Goal: Task Accomplishment & Management: Use online tool/utility

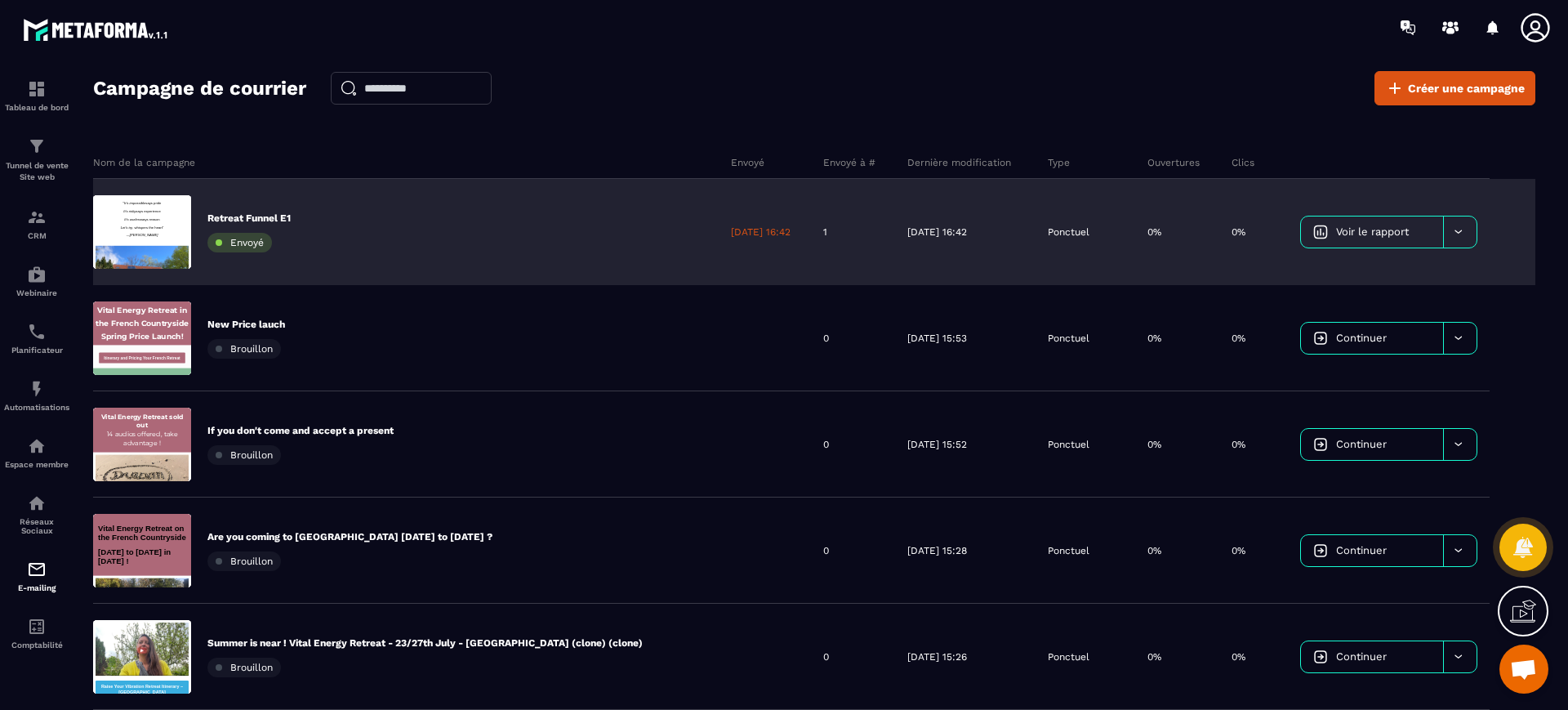
click at [1447, 229] on div at bounding box center [1460, 232] width 33 height 31
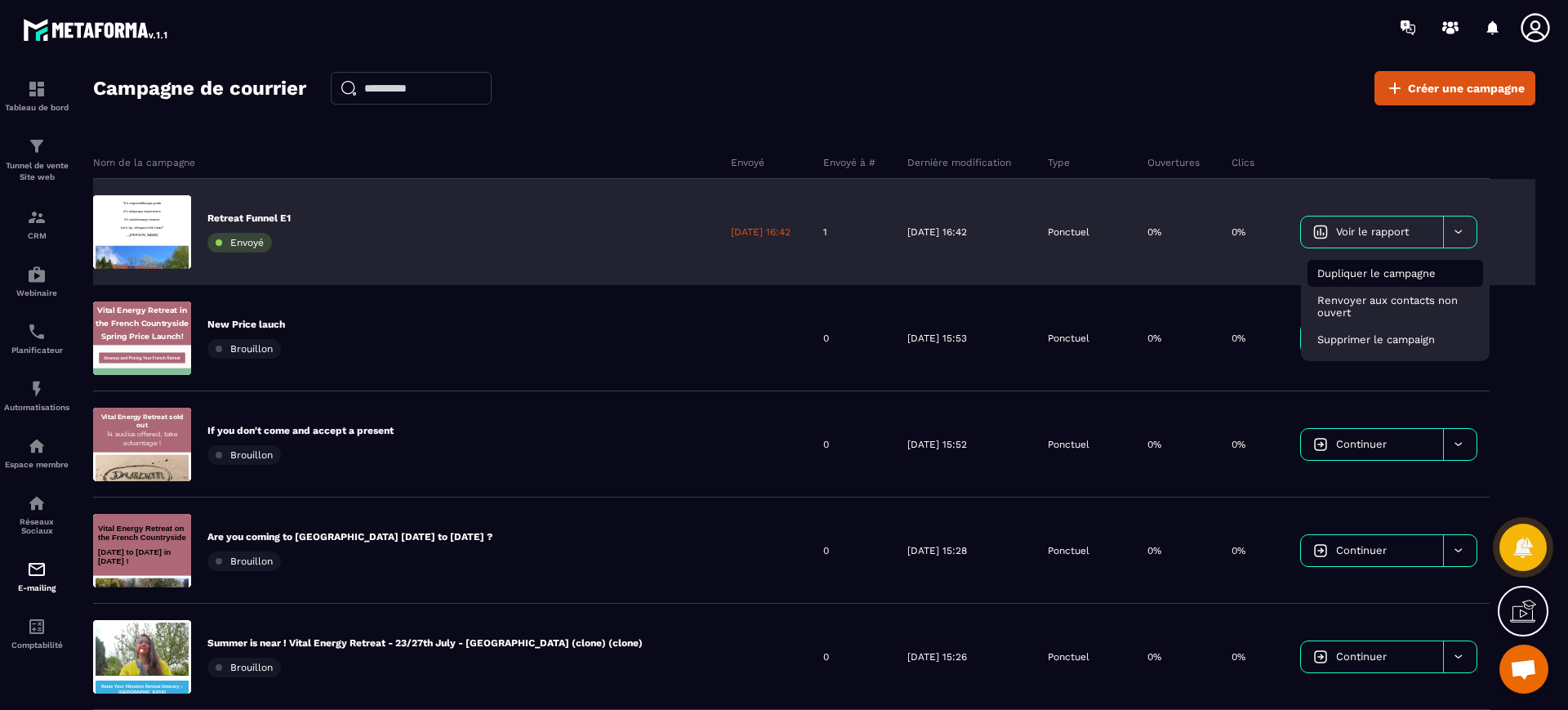
click at [1391, 281] on div "Dupliquer le campagne" at bounding box center [1395, 273] width 175 height 27
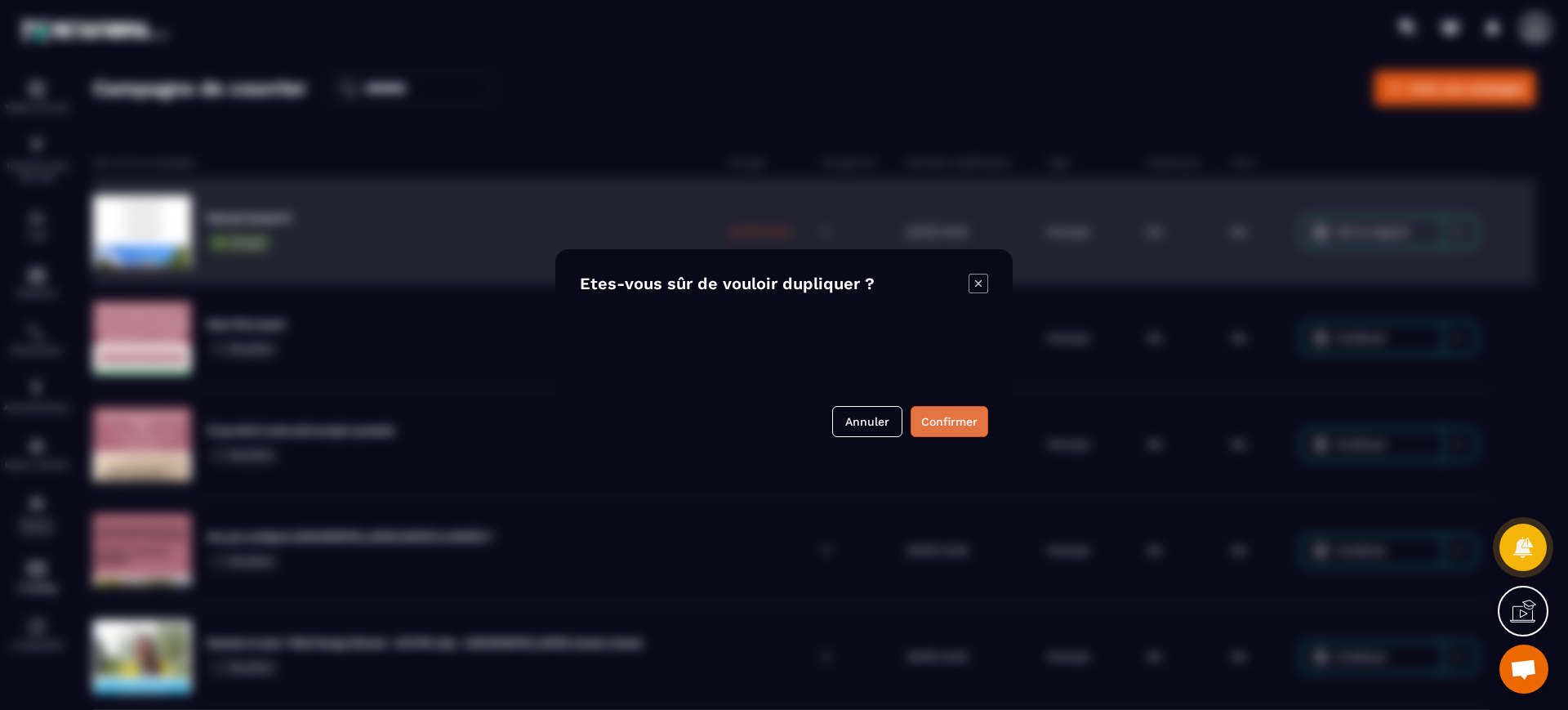
click at [960, 424] on button "Confirmer" at bounding box center [949, 421] width 77 height 31
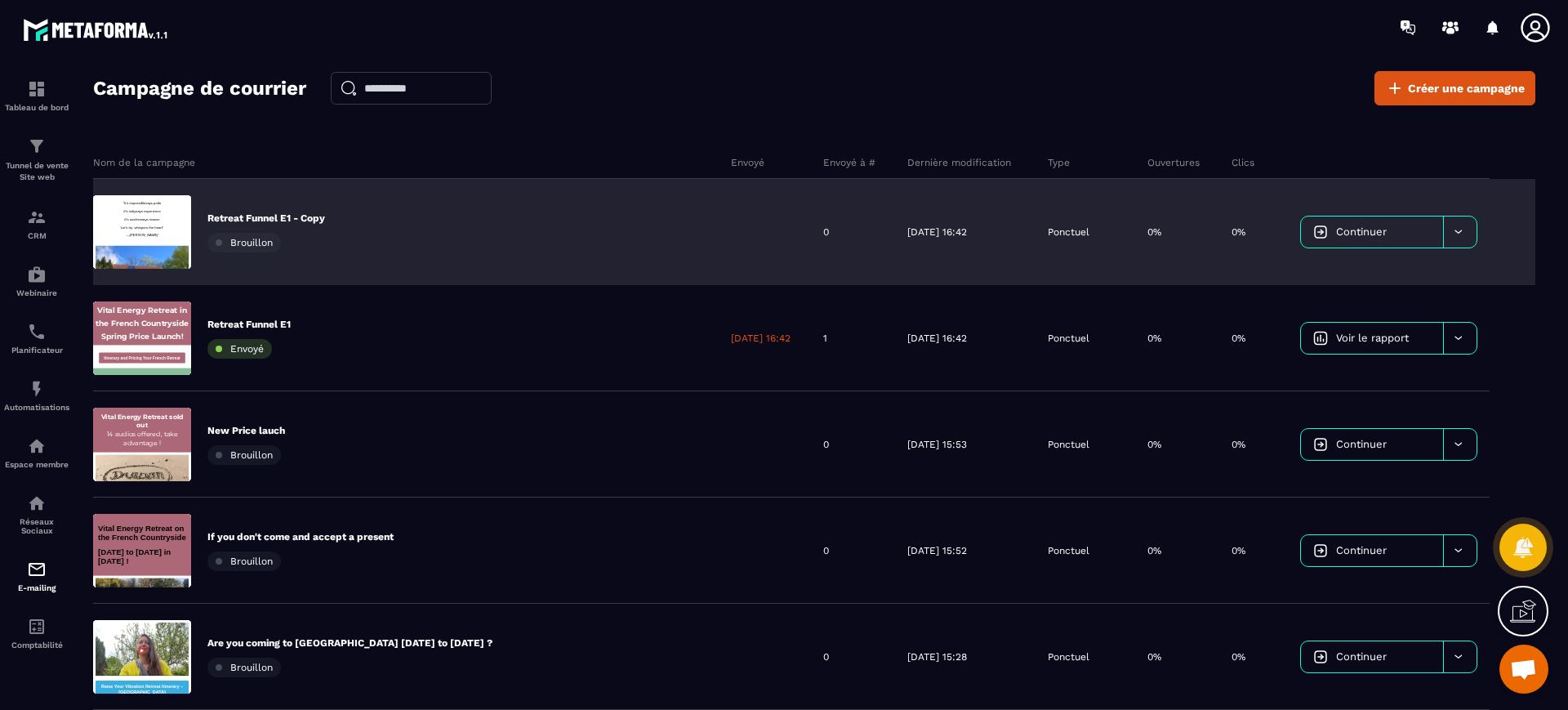
click at [1457, 236] on icon at bounding box center [1458, 232] width 12 height 12
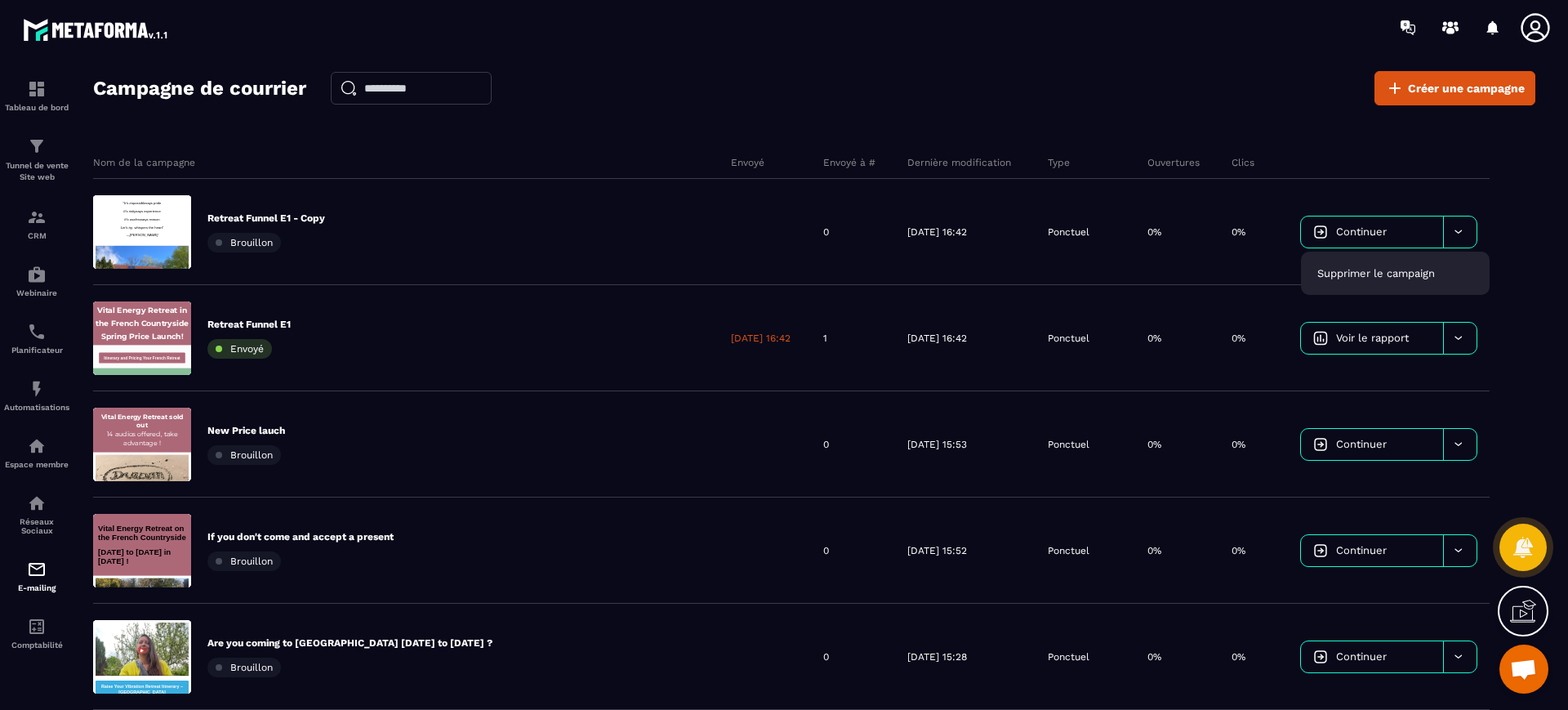
click at [586, 146] on div "Nom de la campagne" at bounding box center [406, 162] width 626 height 33
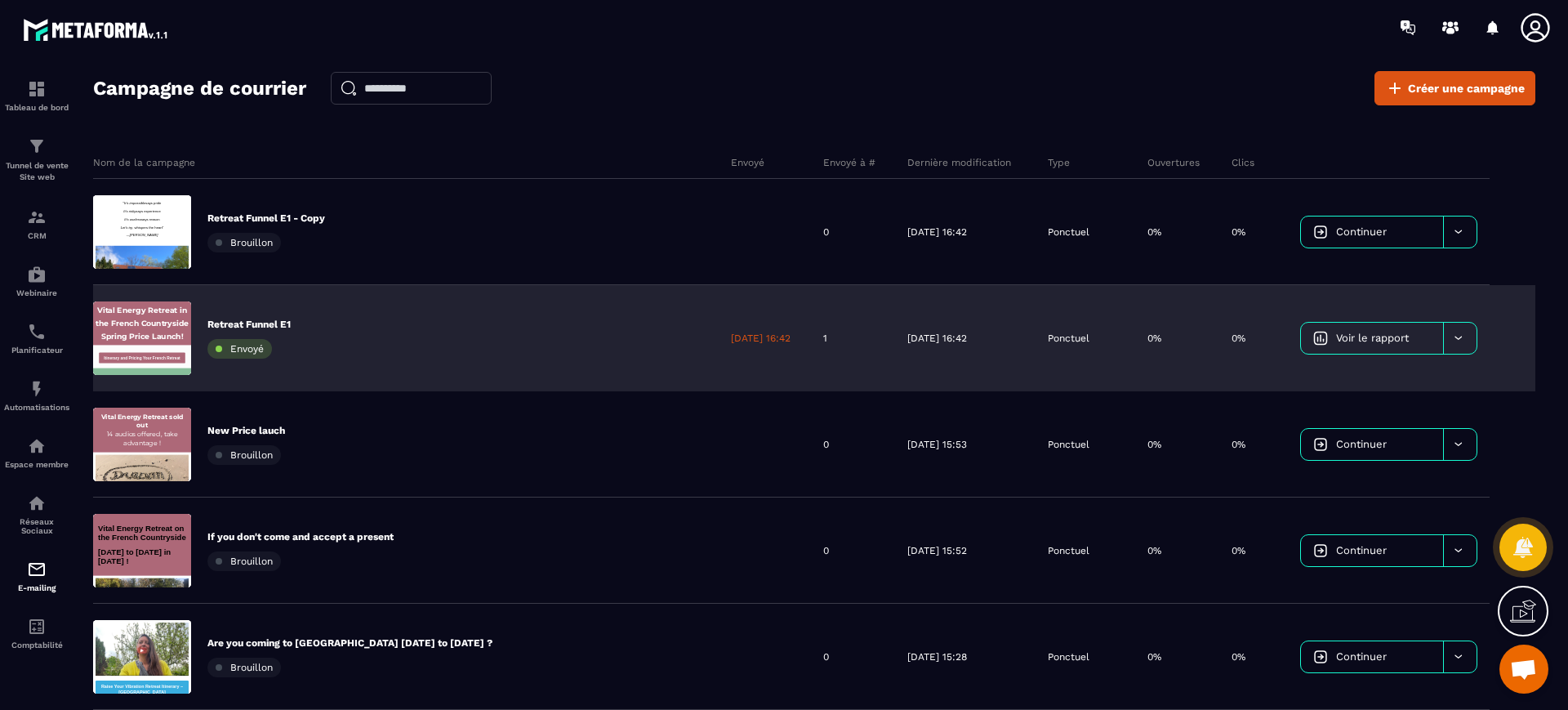
click at [1454, 344] on icon at bounding box center [1458, 338] width 12 height 12
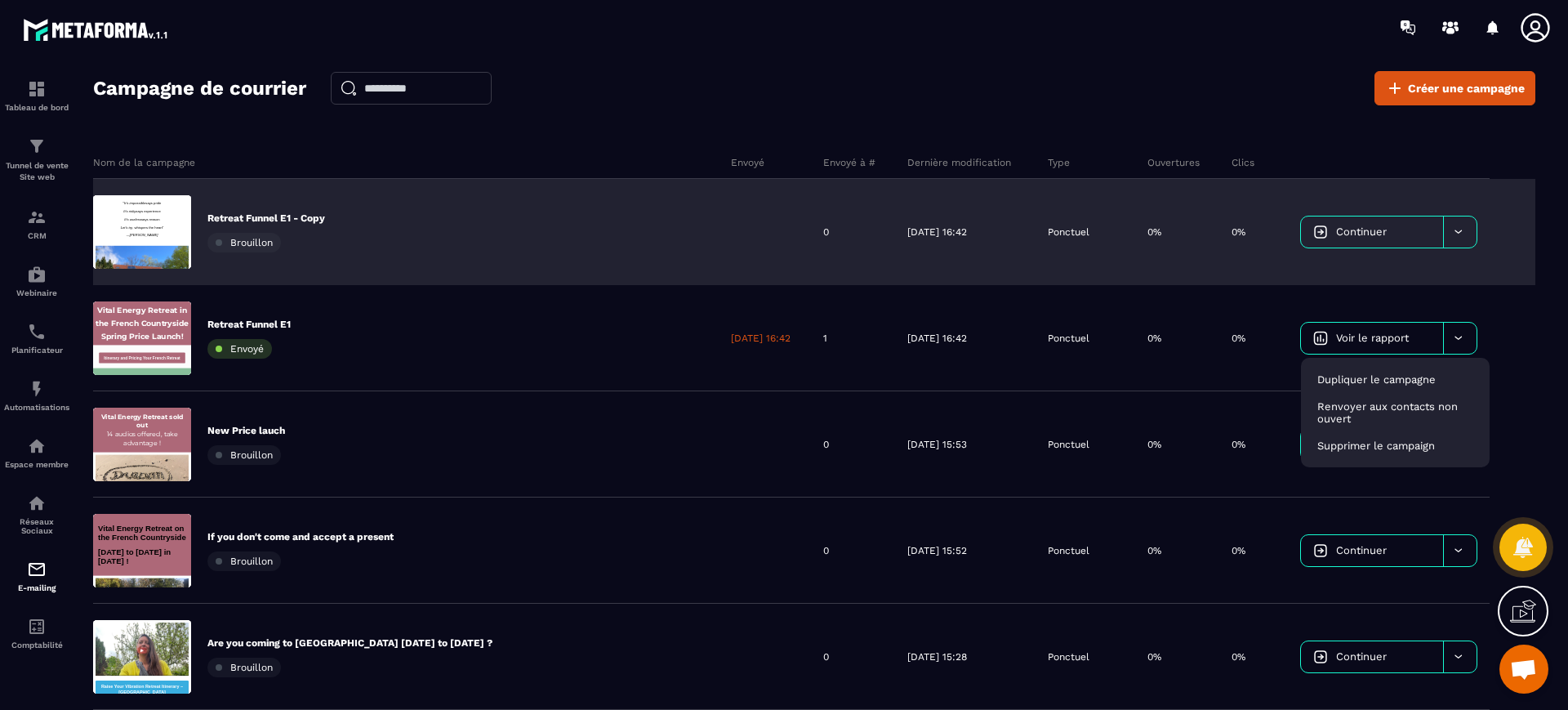
click at [311, 212] on p "Retreat Funnel E1 - Copy" at bounding box center [267, 218] width 118 height 13
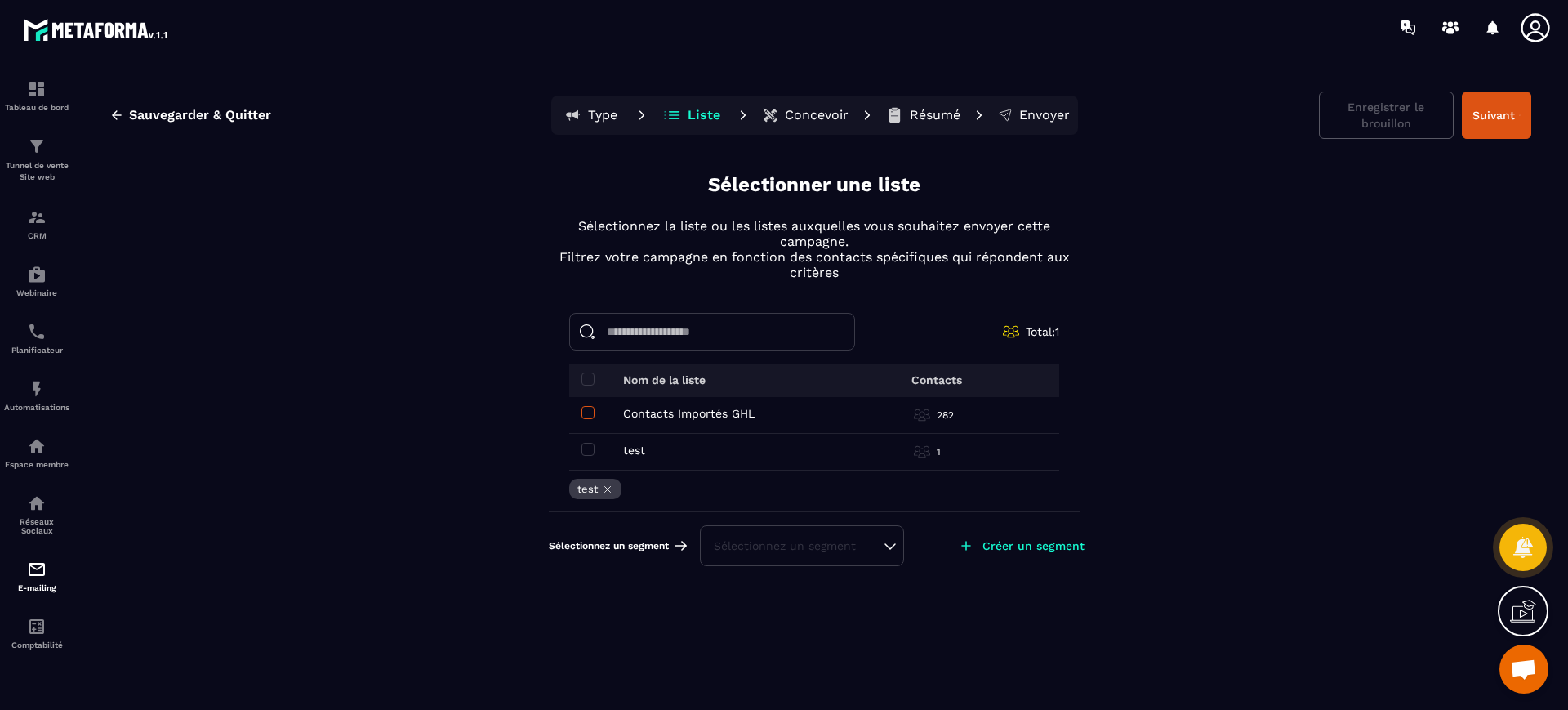
click at [583, 413] on span at bounding box center [588, 412] width 13 height 13
click at [585, 453] on span at bounding box center [588, 449] width 13 height 13
click at [1520, 127] on button "Suivant" at bounding box center [1497, 115] width 70 height 48
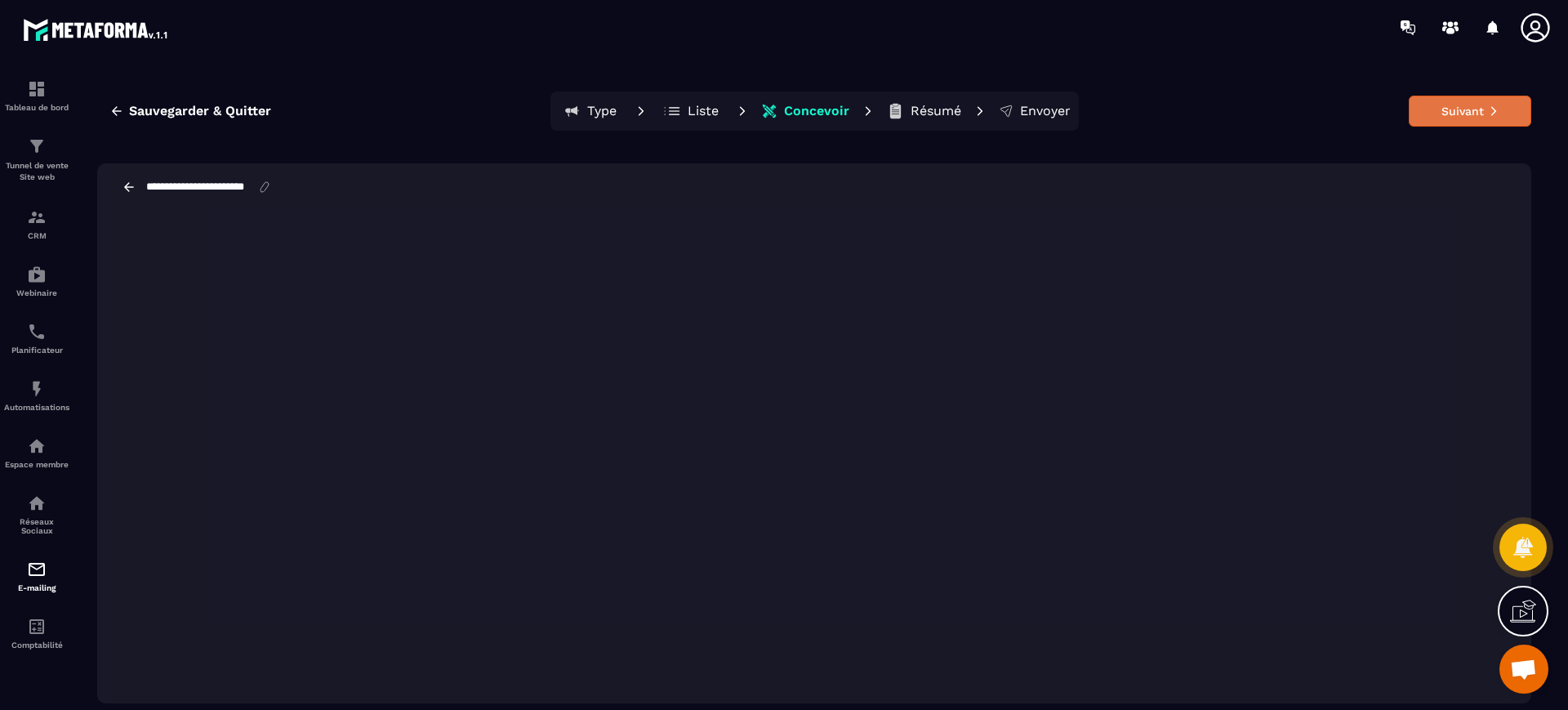
click at [1434, 107] on button "Suivant" at bounding box center [1469, 111] width 122 height 31
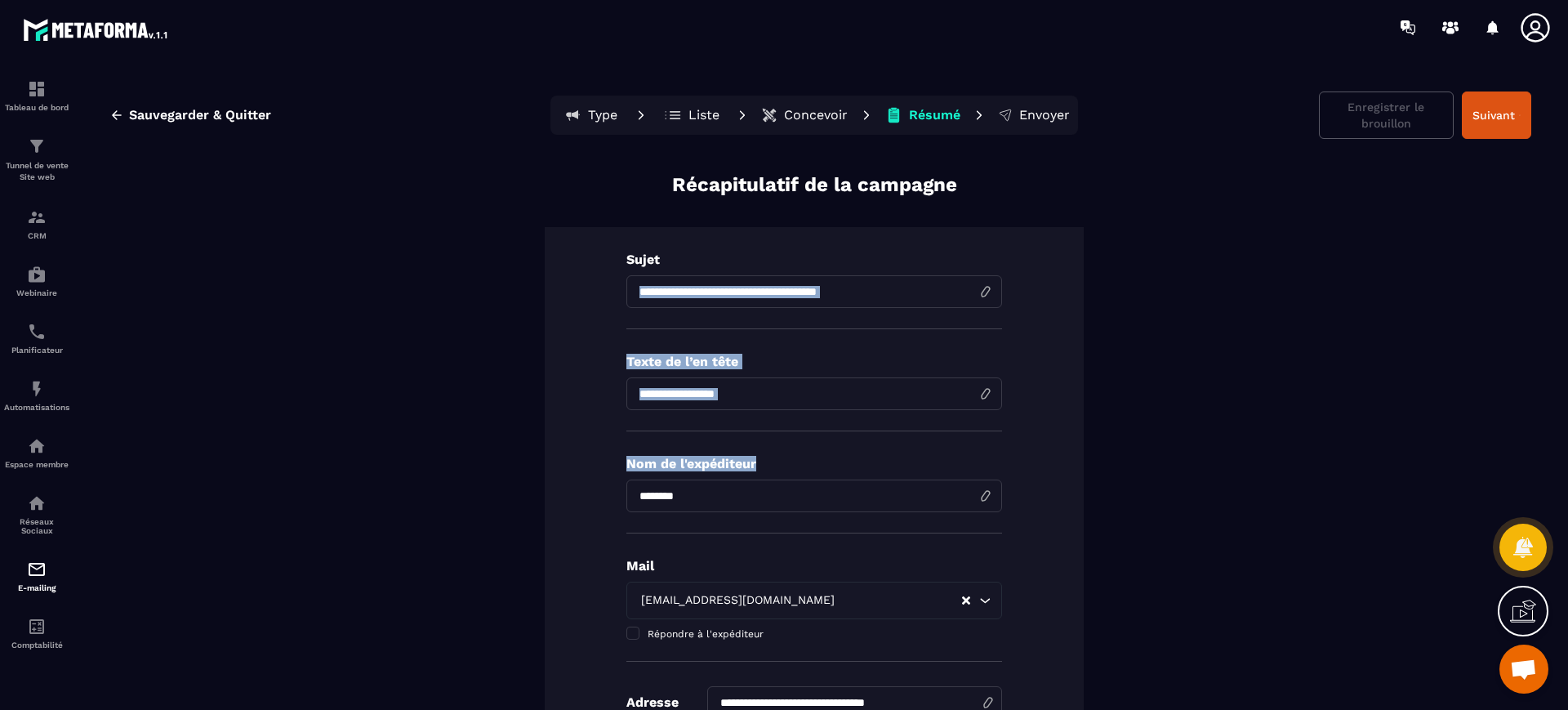
drag, startPoint x: 1535, startPoint y: 278, endPoint x: 1564, endPoint y: 439, distance: 163.6
click at [1564, 439] on section "**********" at bounding box center [784, 397] width 1568 height 685
click at [254, 110] on span "Sauvegarder & Quitter" at bounding box center [200, 115] width 142 height 17
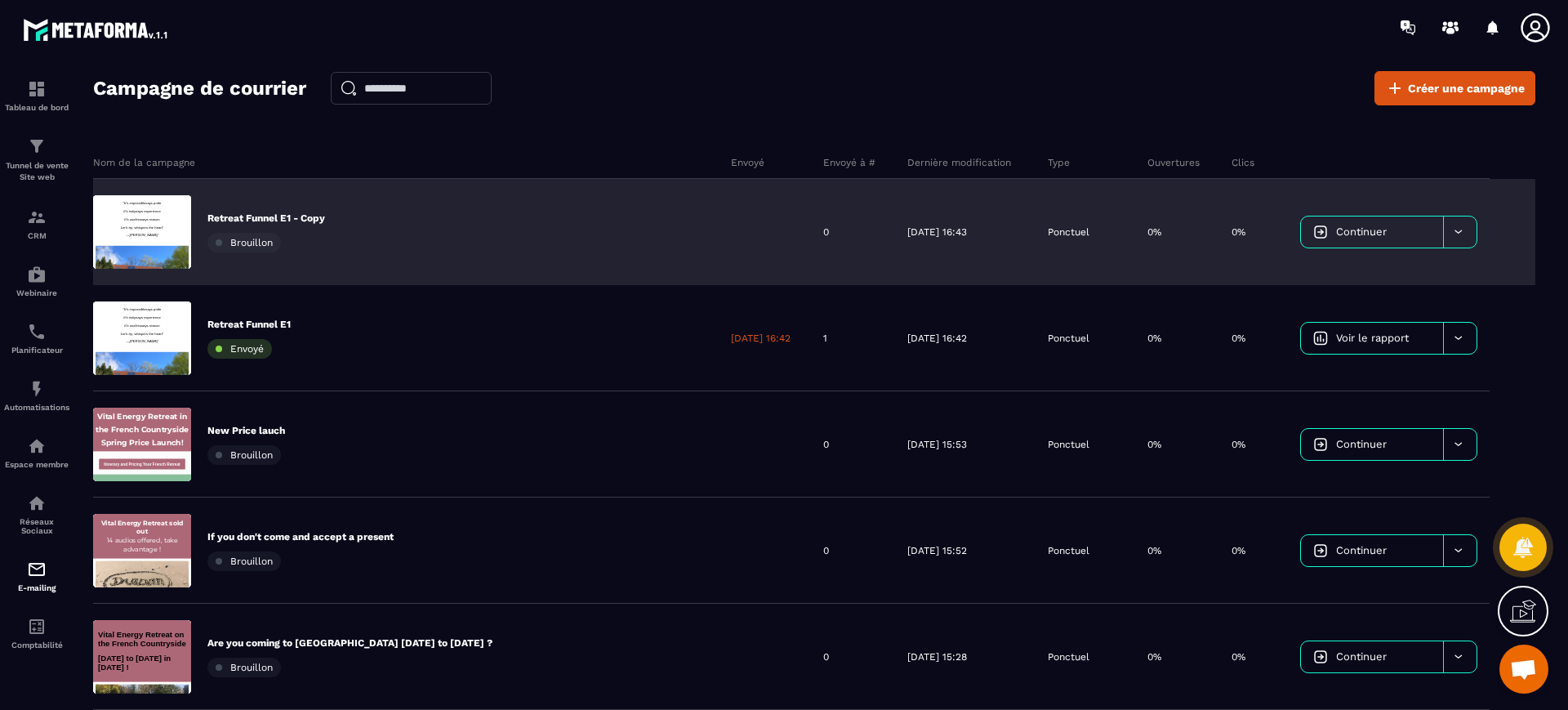
click at [290, 212] on p "Retreat Funnel E1 - Copy" at bounding box center [267, 218] width 118 height 13
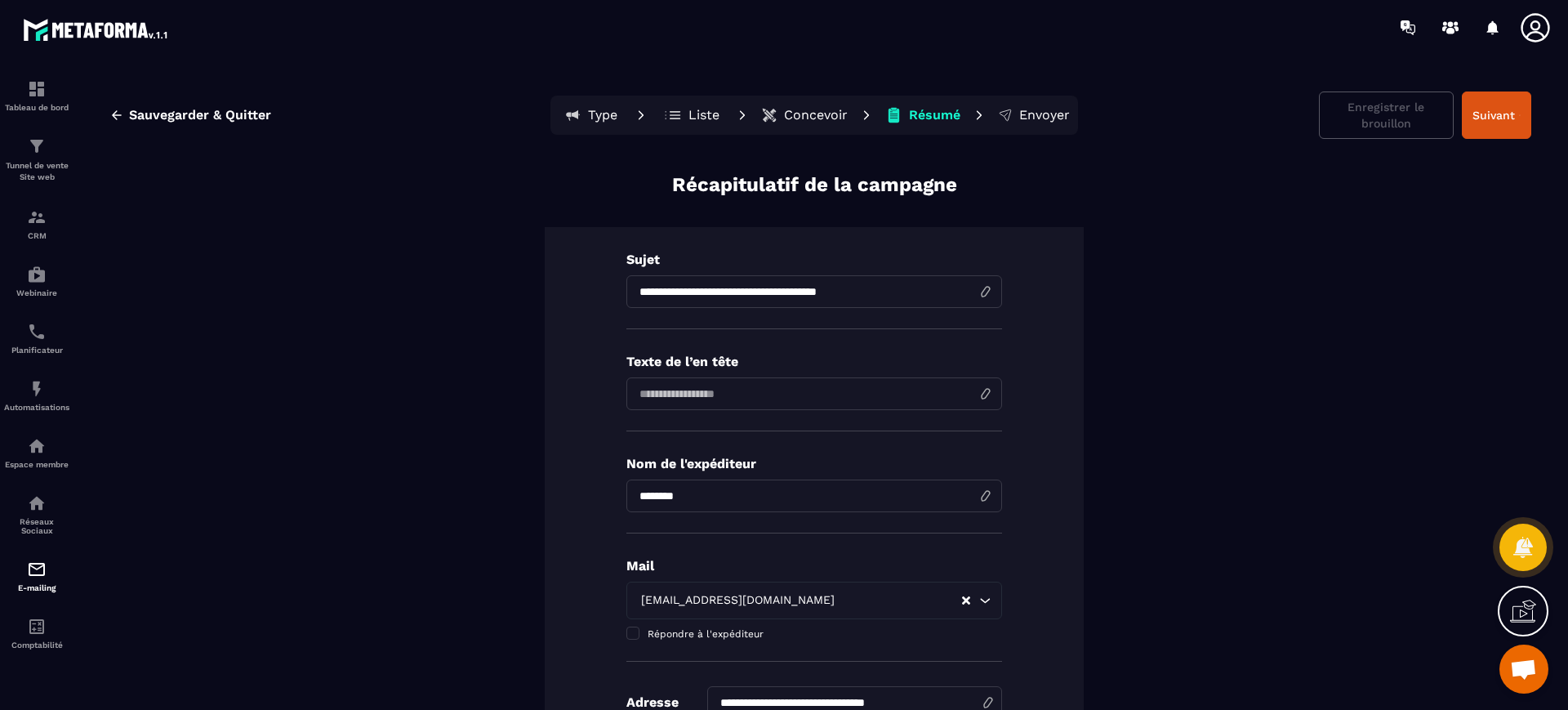
click at [761, 105] on button "Concevoir" at bounding box center [804, 115] width 96 height 33
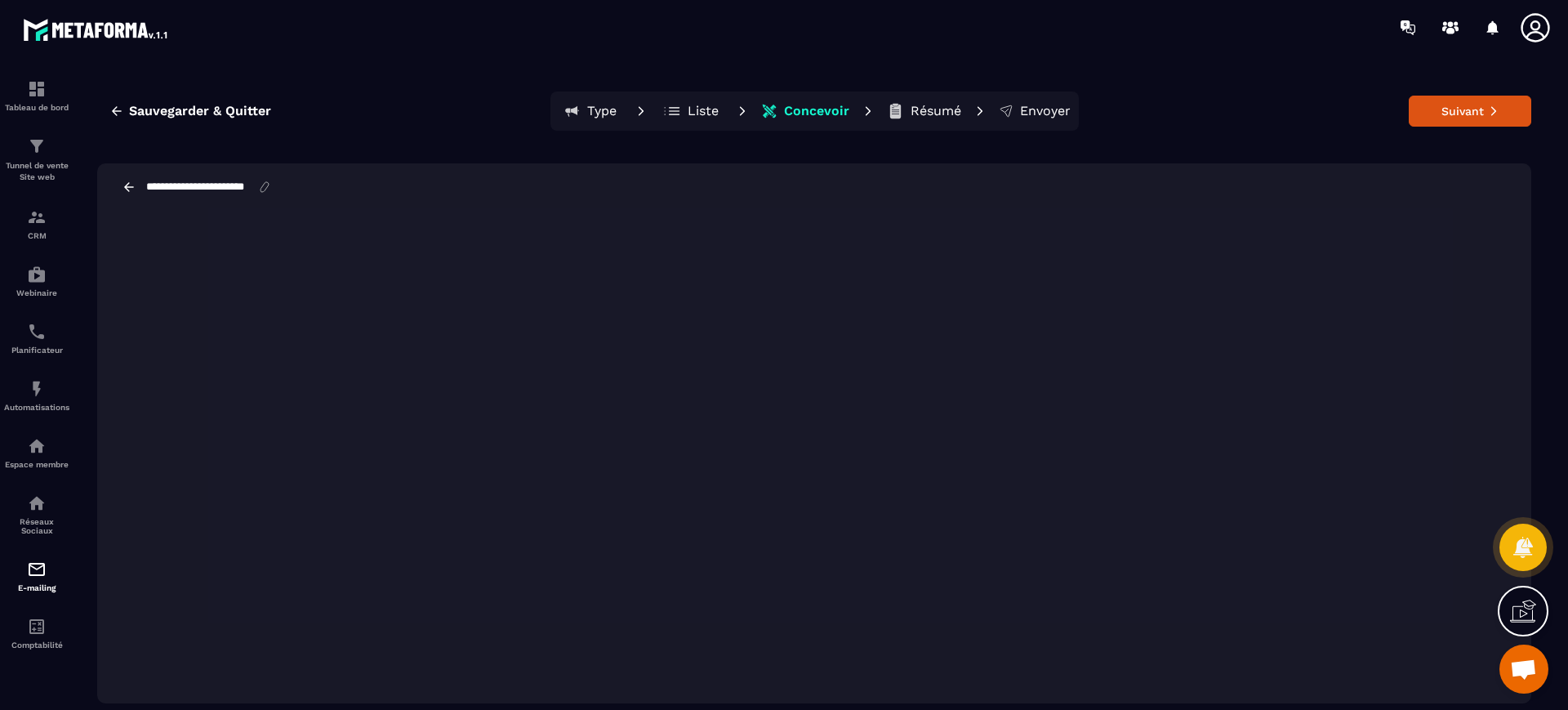
scroll to position [0, 5]
drag, startPoint x: 239, startPoint y: 187, endPoint x: 304, endPoint y: 192, distance: 65.2
click at [304, 192] on div "**********" at bounding box center [813, 188] width 1434 height 48
type input "**********"
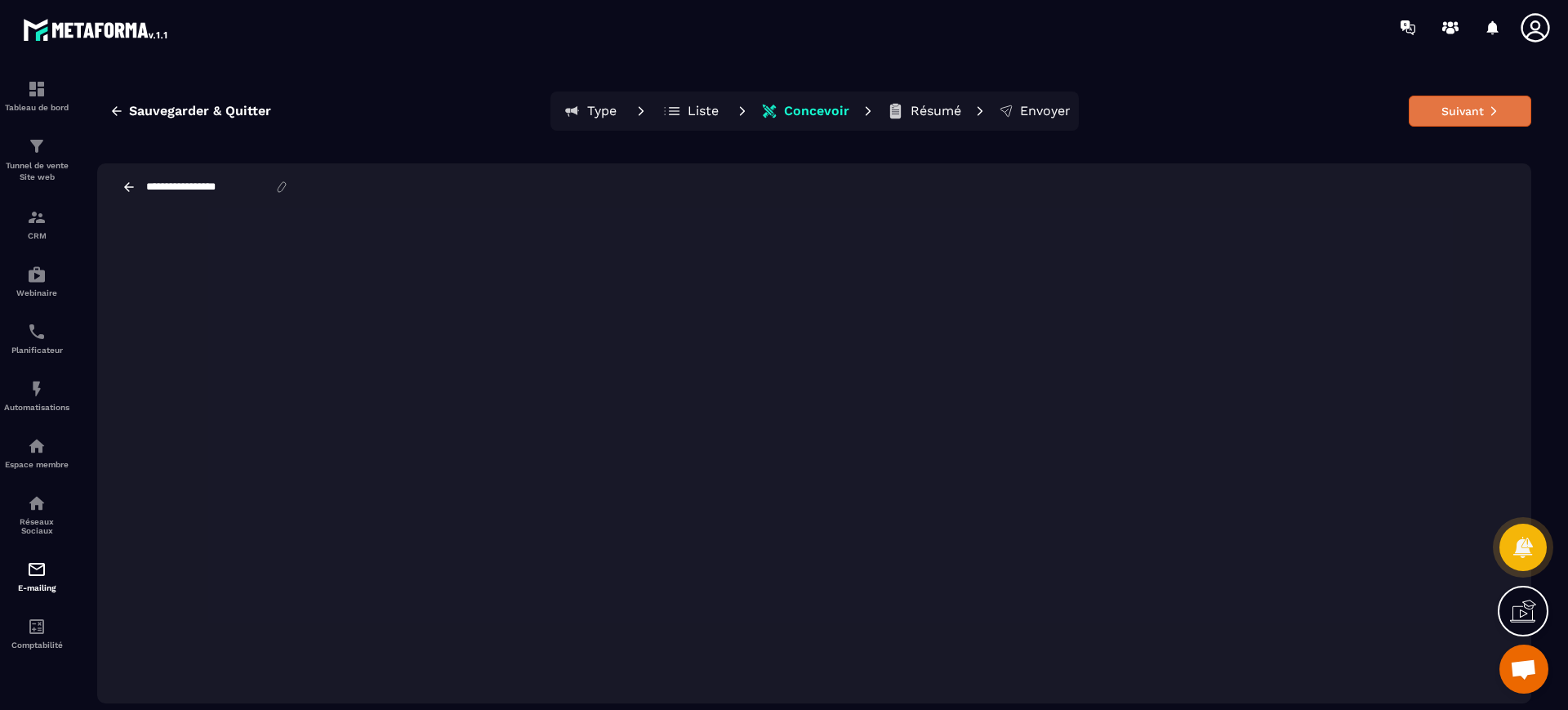
click at [1449, 107] on button "Suivant" at bounding box center [1469, 111] width 122 height 31
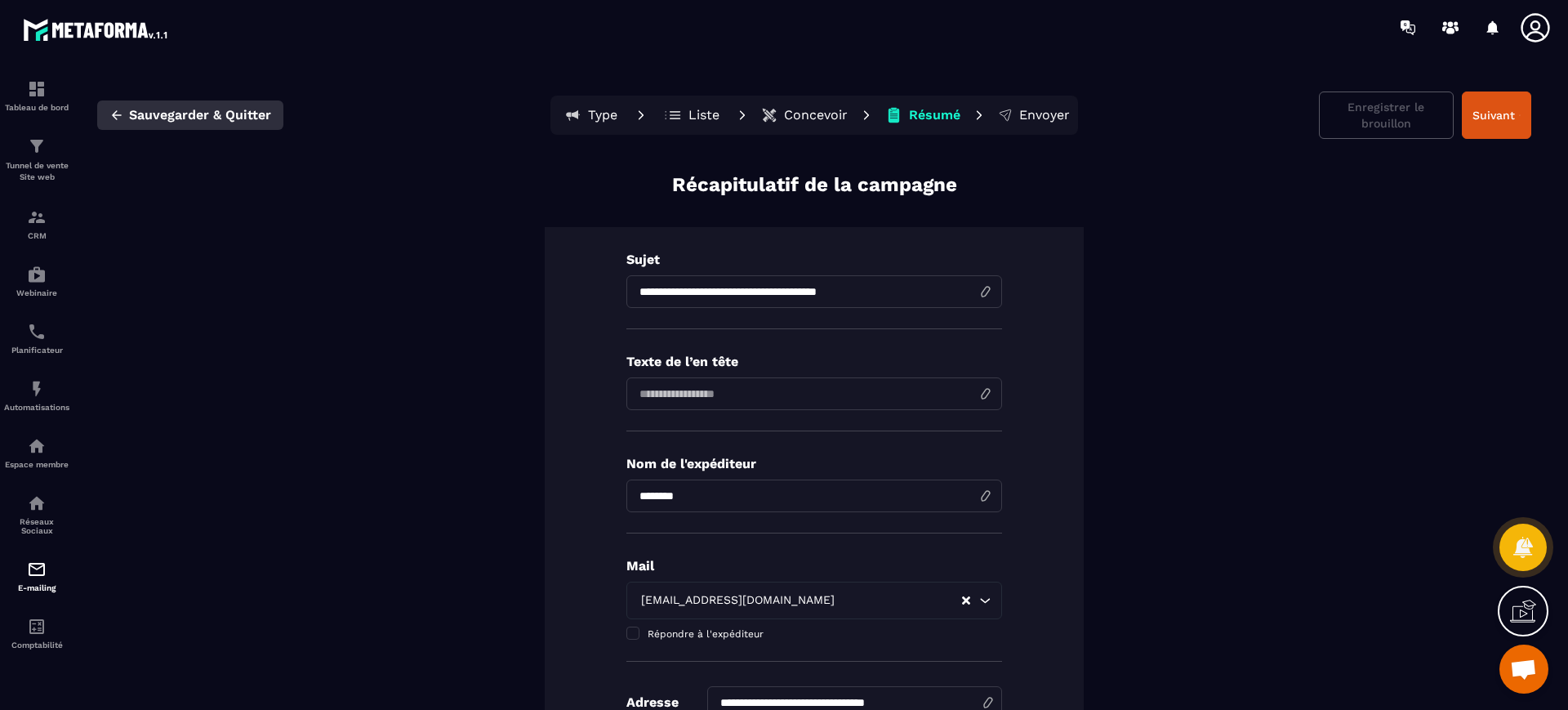
click at [231, 118] on span "Sauvegarder & Quitter" at bounding box center [200, 115] width 142 height 17
